Goal: Navigation & Orientation: Find specific page/section

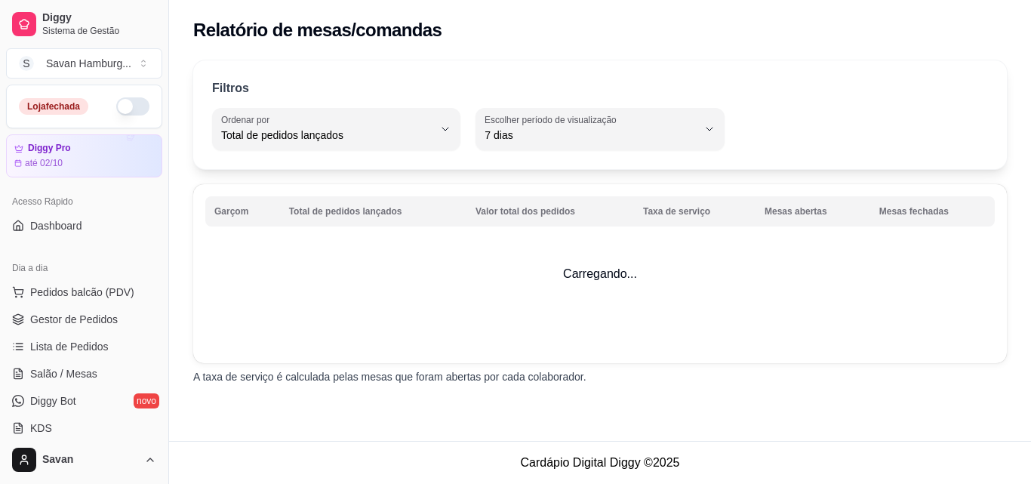
select select "TOTAL_OF_ORDERS"
select select "7"
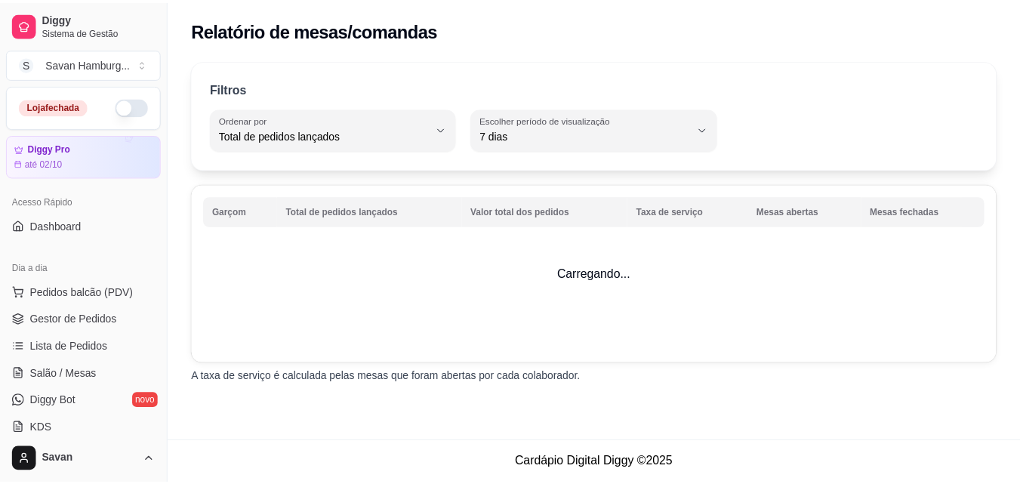
scroll to position [376, 0]
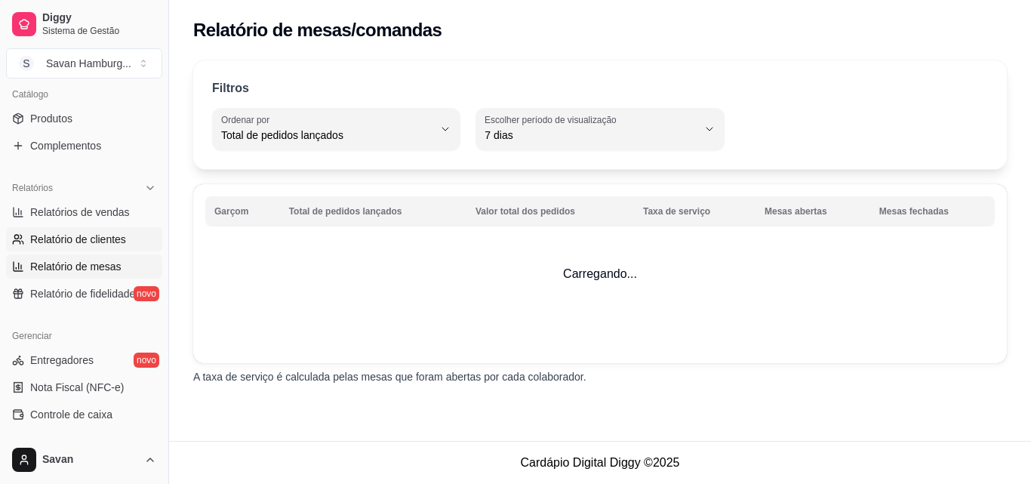
click at [91, 242] on span "Relatório de clientes" at bounding box center [78, 239] width 96 height 15
select select "30"
select select "HIGHEST_TOTAL_SPENT_WITH_ORDERS"
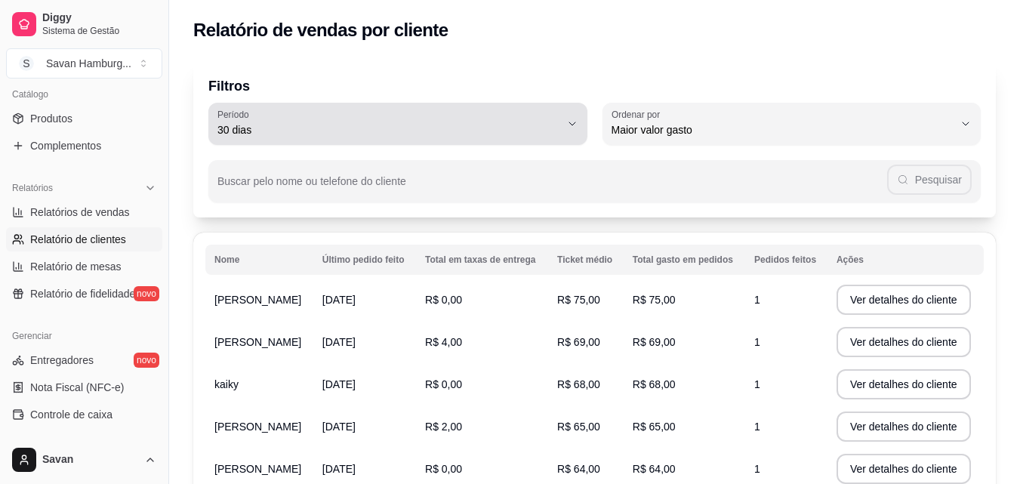
click at [568, 132] on button "Período 30 dias" at bounding box center [397, 124] width 379 height 42
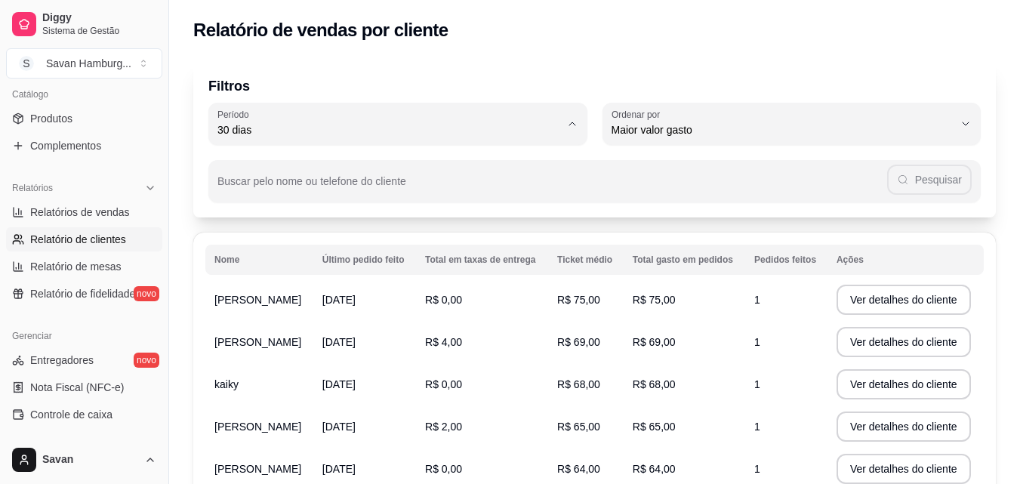
click at [271, 297] on span "45 dias" at bounding box center [390, 289] width 326 height 14
type input "45"
select select "45"
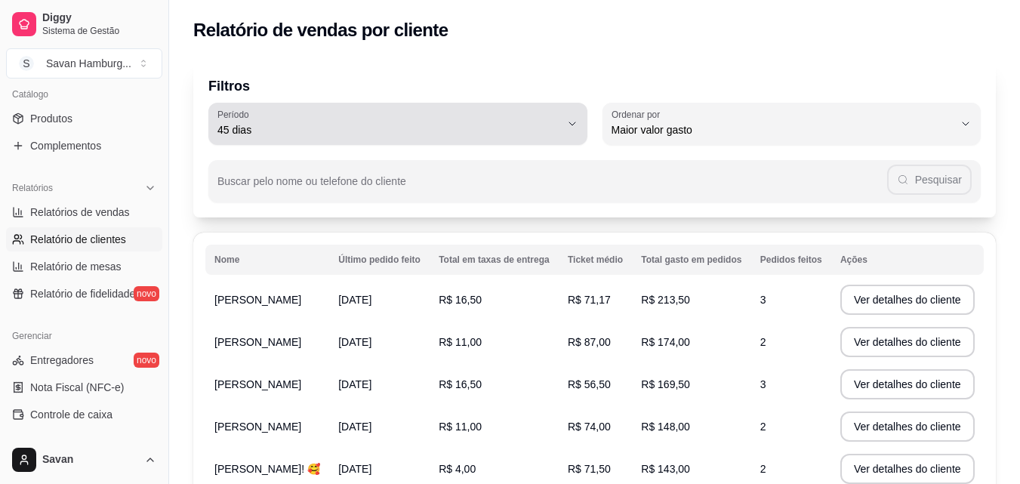
click at [311, 131] on span "45 dias" at bounding box center [388, 129] width 343 height 15
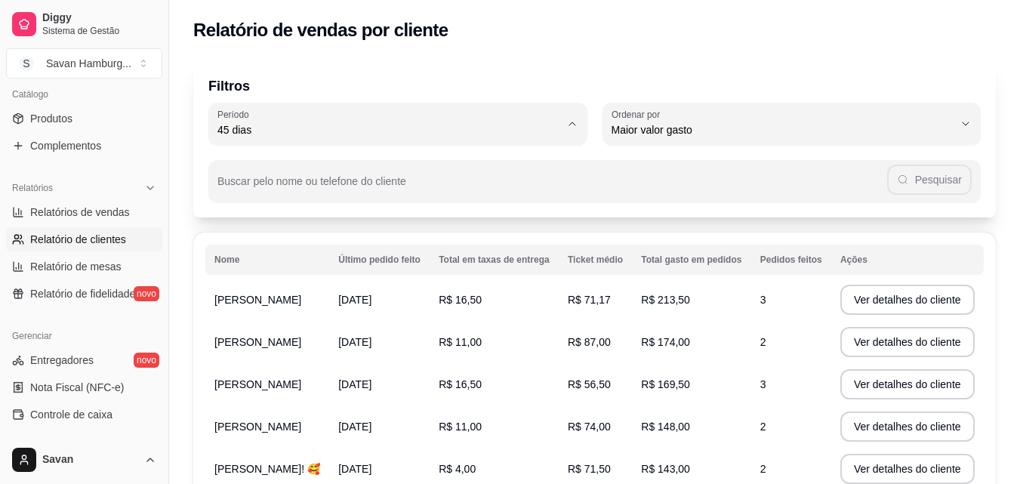
click at [260, 319] on span "60 dias" at bounding box center [390, 313] width 326 height 14
type input "60"
select select "60"
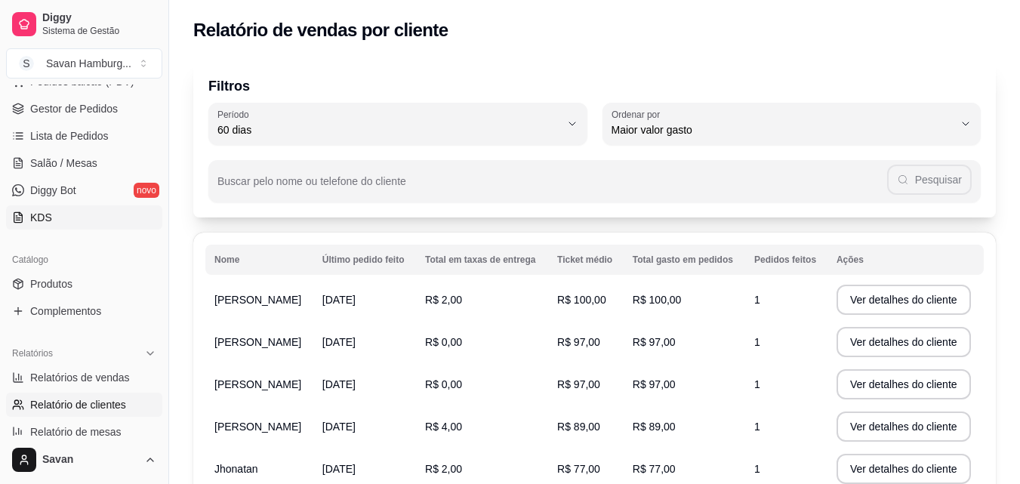
scroll to position [149, 0]
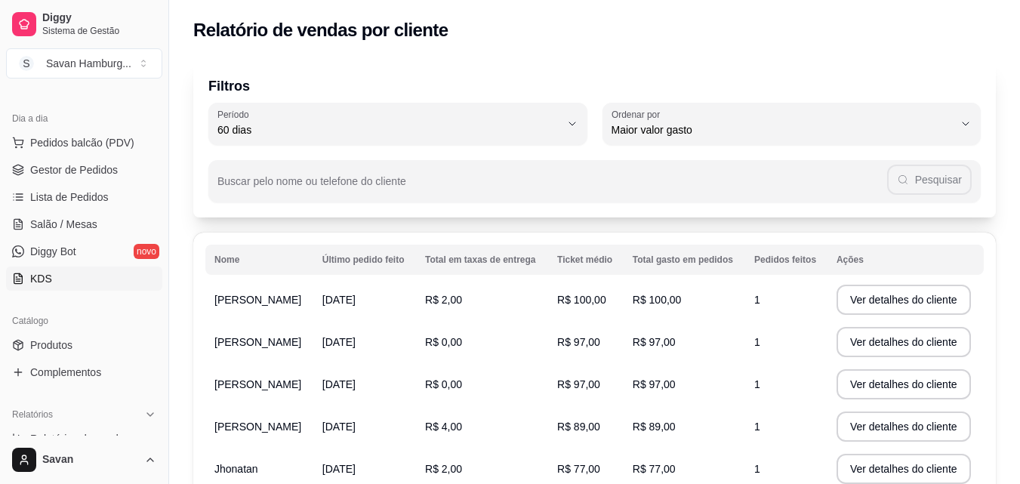
click at [57, 279] on link "KDS" at bounding box center [84, 278] width 156 height 24
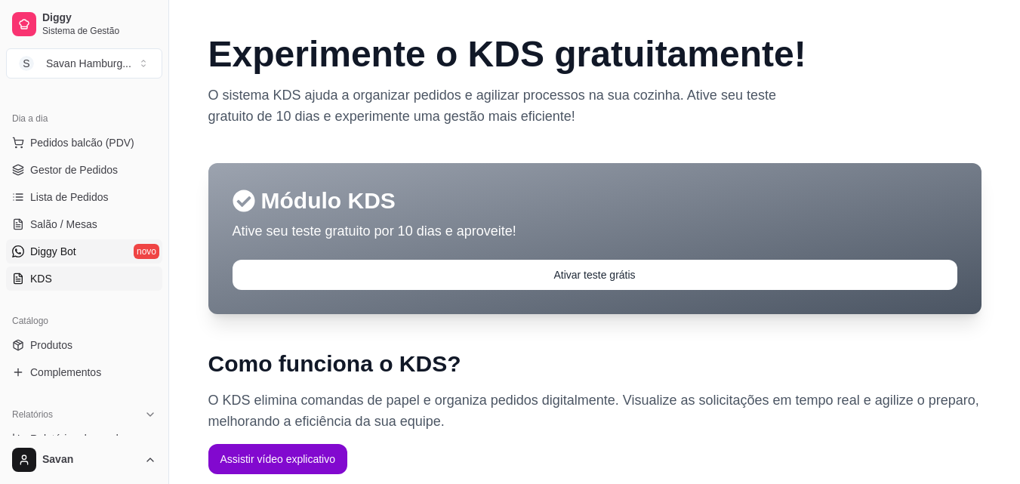
click at [63, 251] on span "Diggy Bot" at bounding box center [53, 251] width 46 height 15
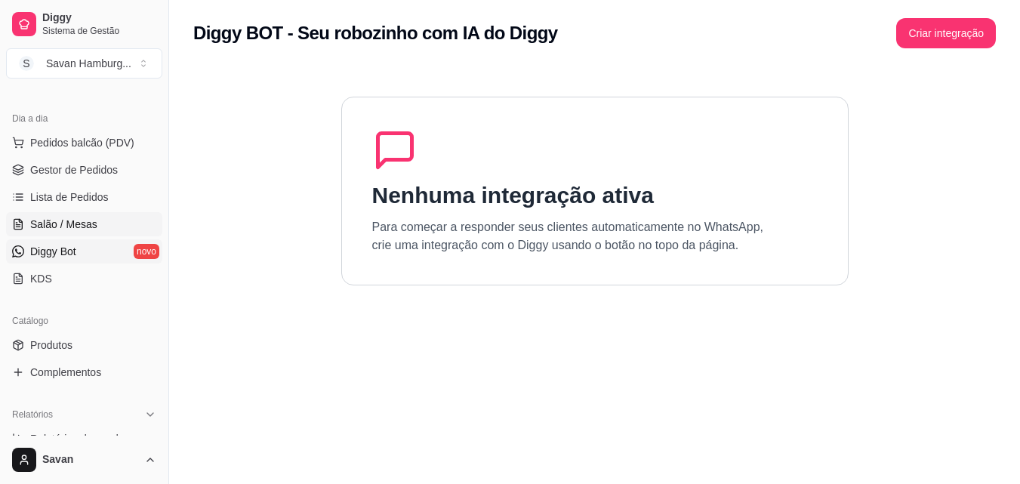
click at [76, 223] on span "Salão / Mesas" at bounding box center [63, 224] width 67 height 15
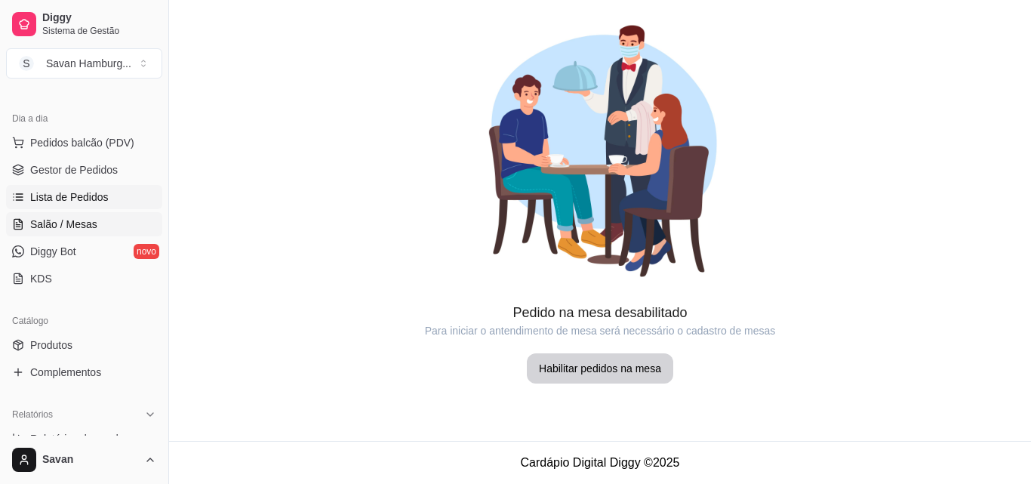
click at [88, 203] on span "Lista de Pedidos" at bounding box center [69, 196] width 79 height 15
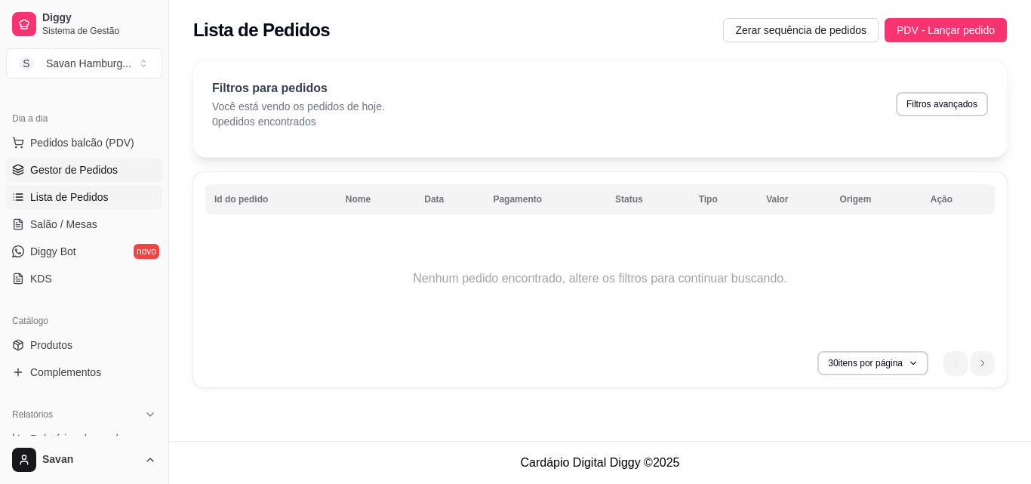
click at [100, 175] on span "Gestor de Pedidos" at bounding box center [74, 169] width 88 height 15
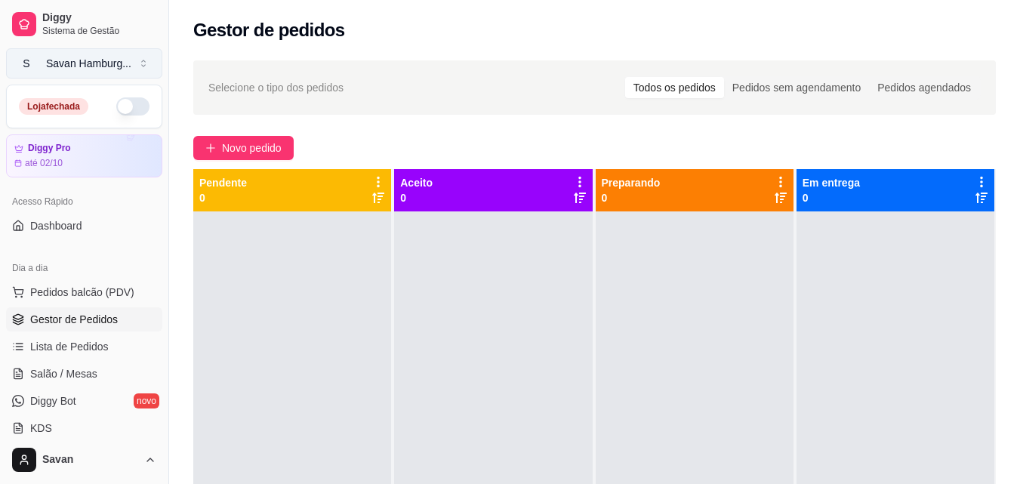
click at [92, 62] on div "Savan Hamburg ..." at bounding box center [88, 63] width 85 height 15
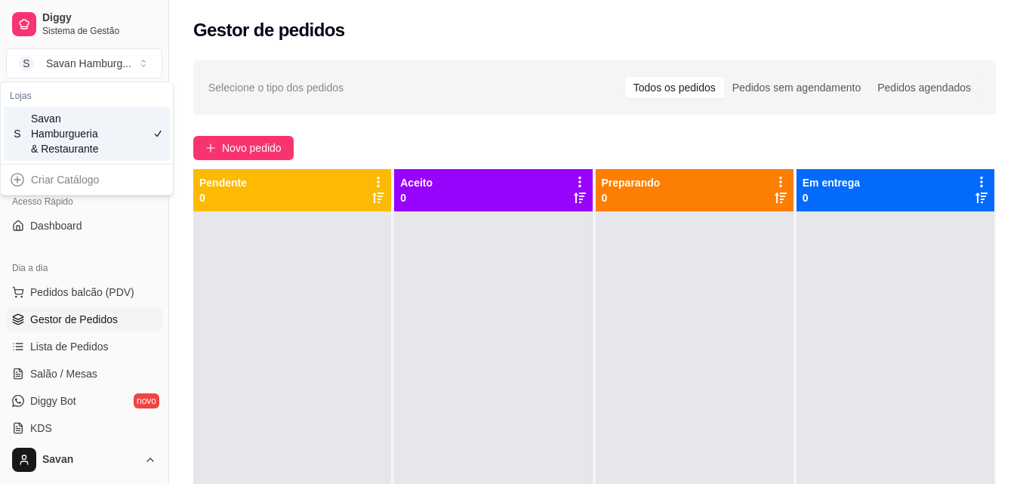
click at [74, 182] on div "Criar Catálogo" at bounding box center [87, 180] width 166 height 24
click at [351, 79] on div "Selecione o tipo dos pedidos Todos os pedidos Pedidos sem agendamento Pedidos a…" at bounding box center [594, 87] width 772 height 24
